Goal: Information Seeking & Learning: Learn about a topic

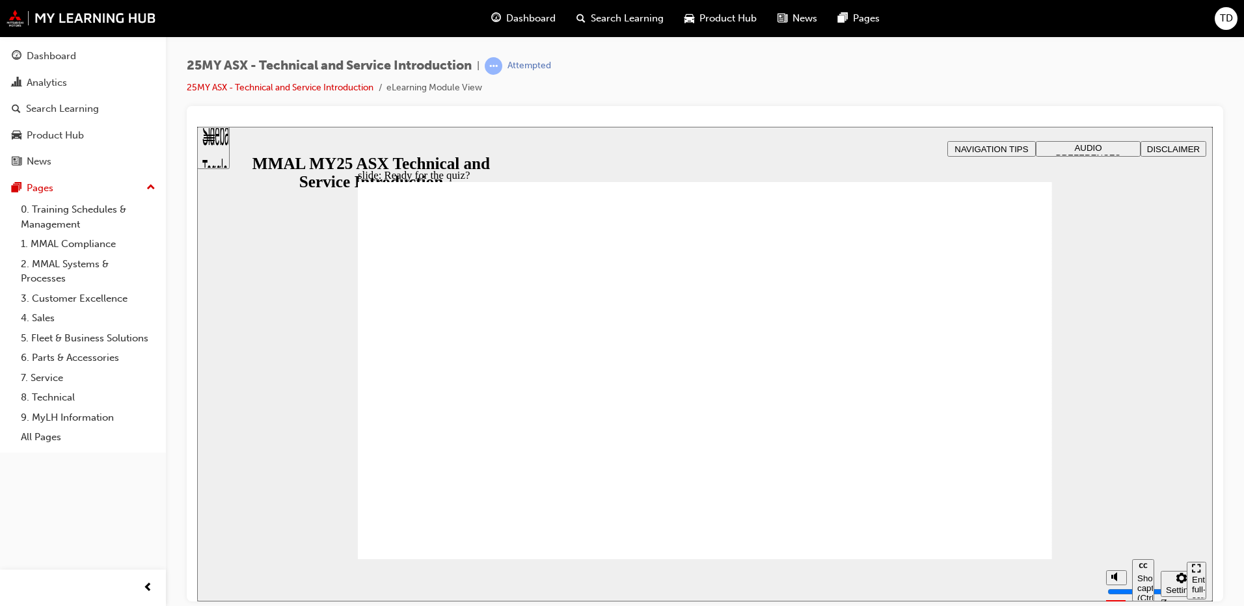
radio input "true"
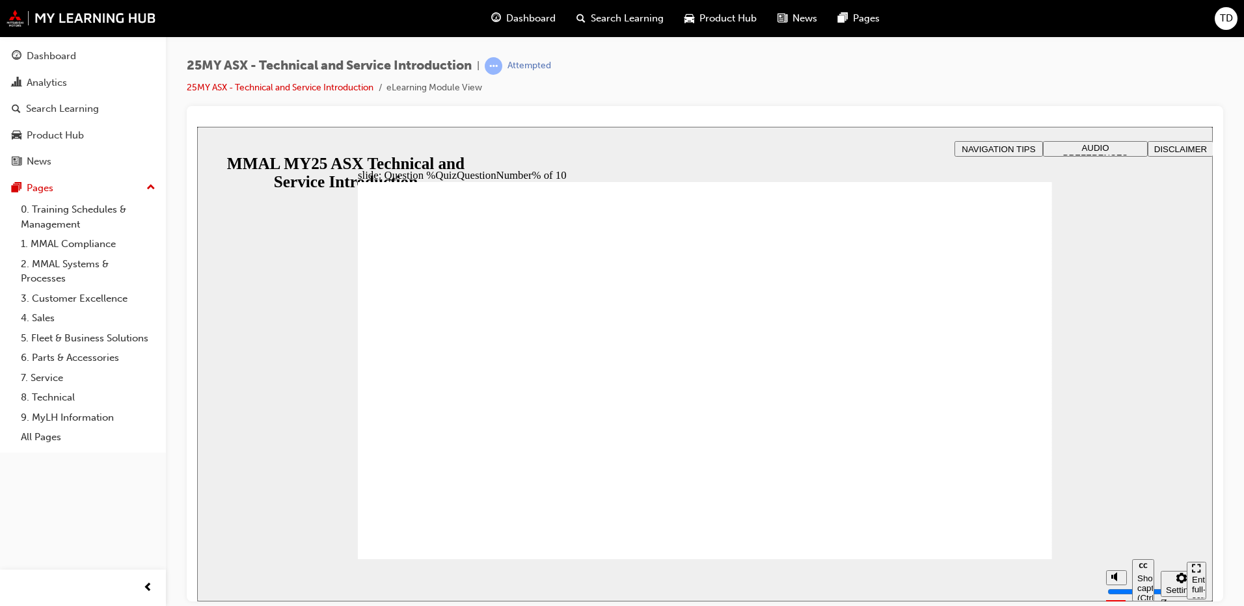
radio input "true"
drag, startPoint x: 678, startPoint y: 256, endPoint x: 460, endPoint y: 260, distance: 218.0
